Goal: Navigation & Orientation: Find specific page/section

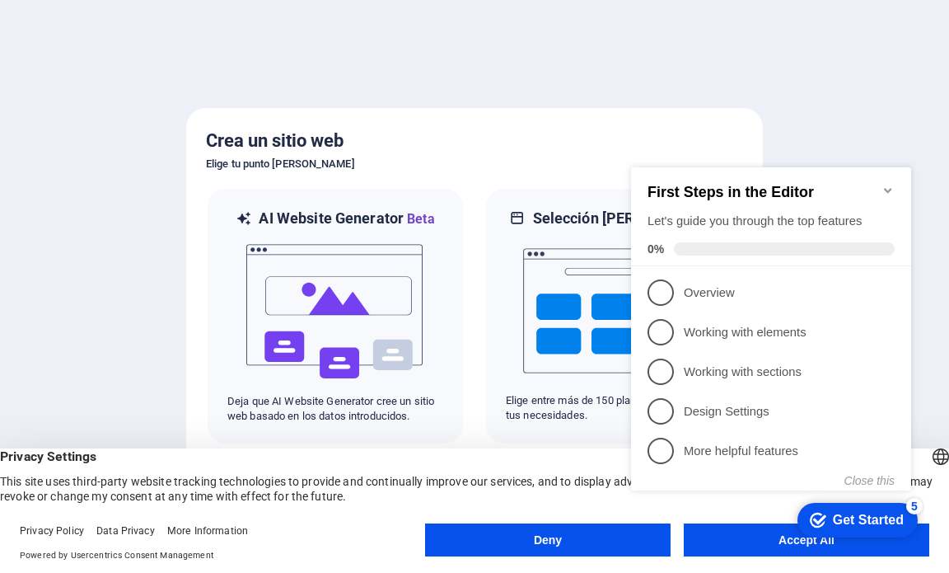
click at [685, 44] on div at bounding box center [474, 286] width 949 height 573
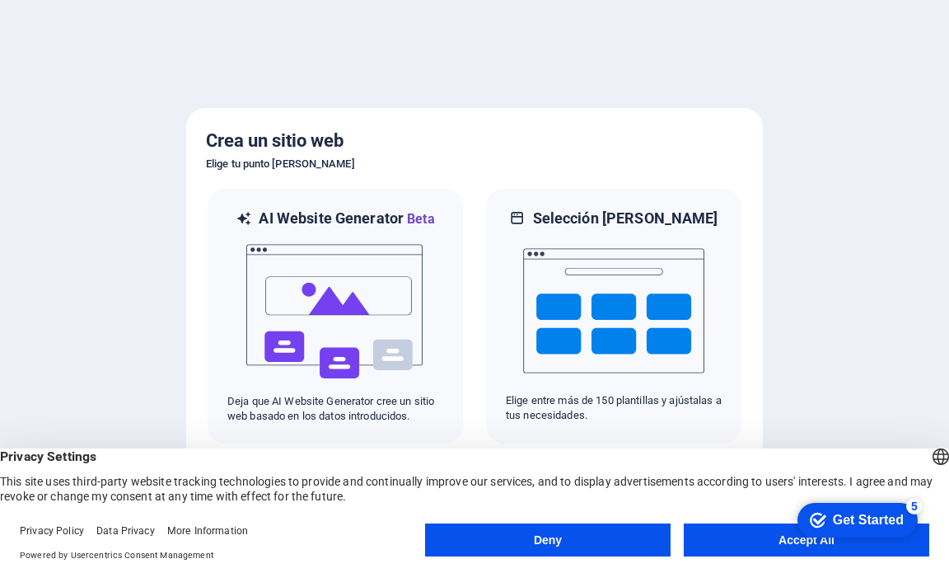
click at [768, 534] on button "Accept All" at bounding box center [807, 539] width 246 height 33
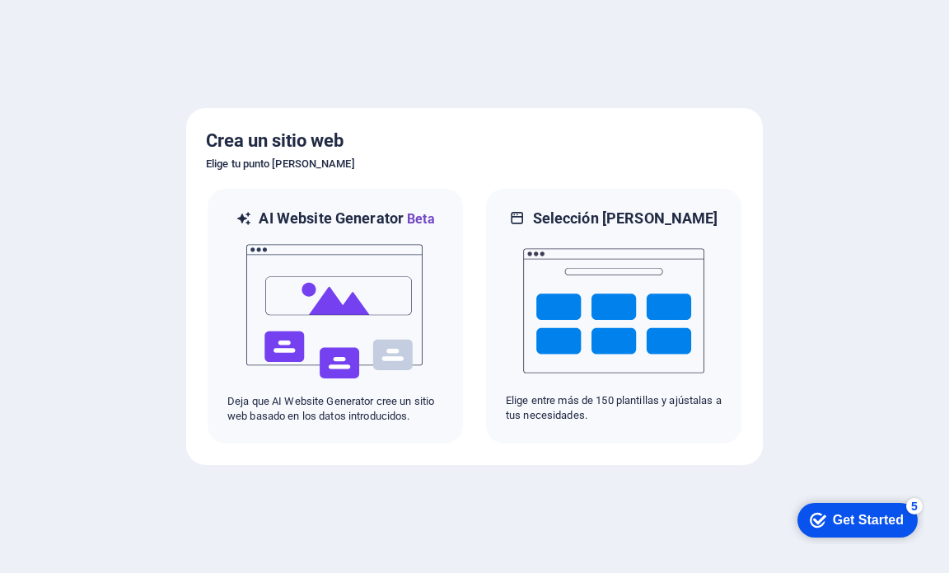
click at [847, 519] on div "Get Started" at bounding box center [868, 520] width 71 height 15
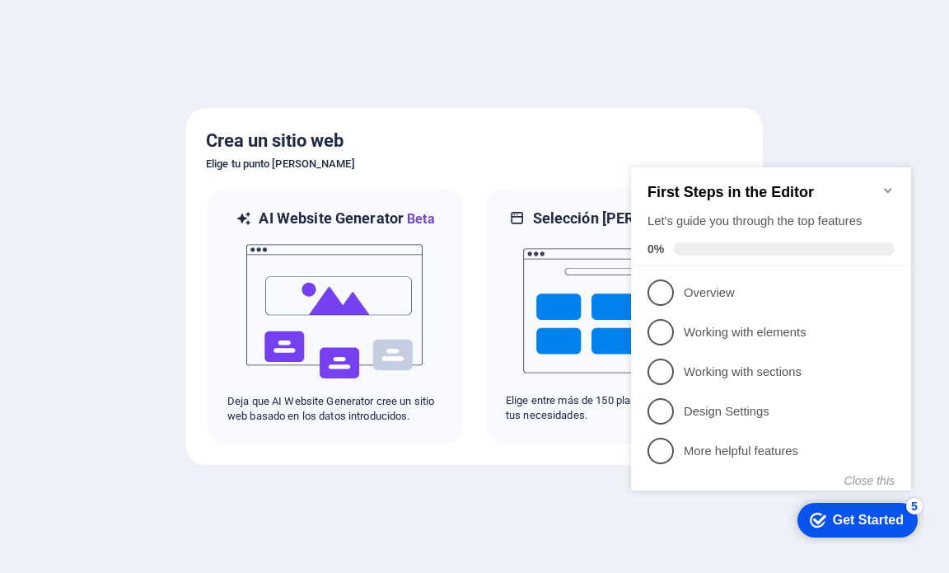
click at [512, 532] on div at bounding box center [474, 286] width 949 height 573
